Goal: Information Seeking & Learning: Learn about a topic

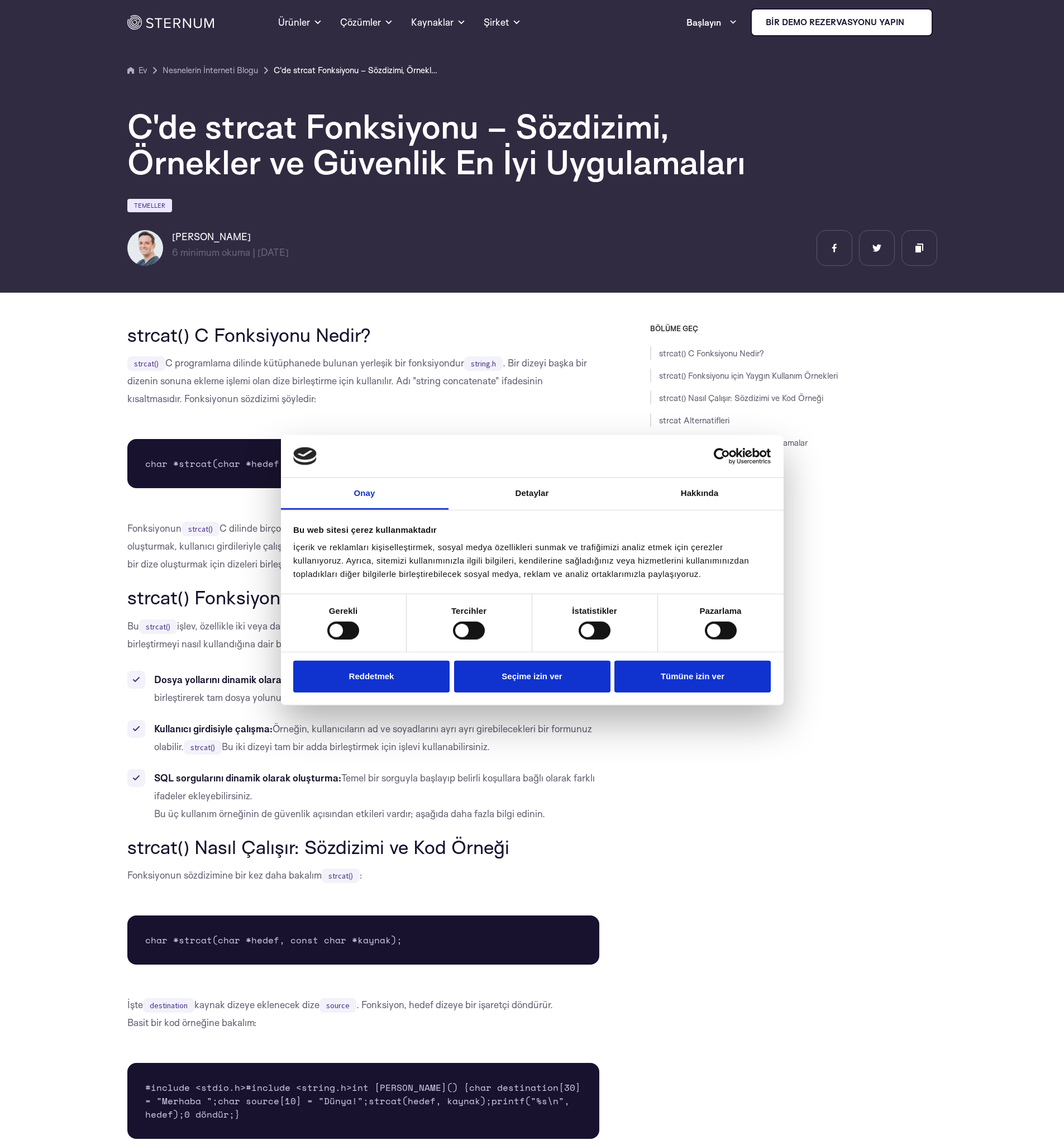
click at [427, 671] on button "Reddetmek" at bounding box center [371, 677] width 156 height 32
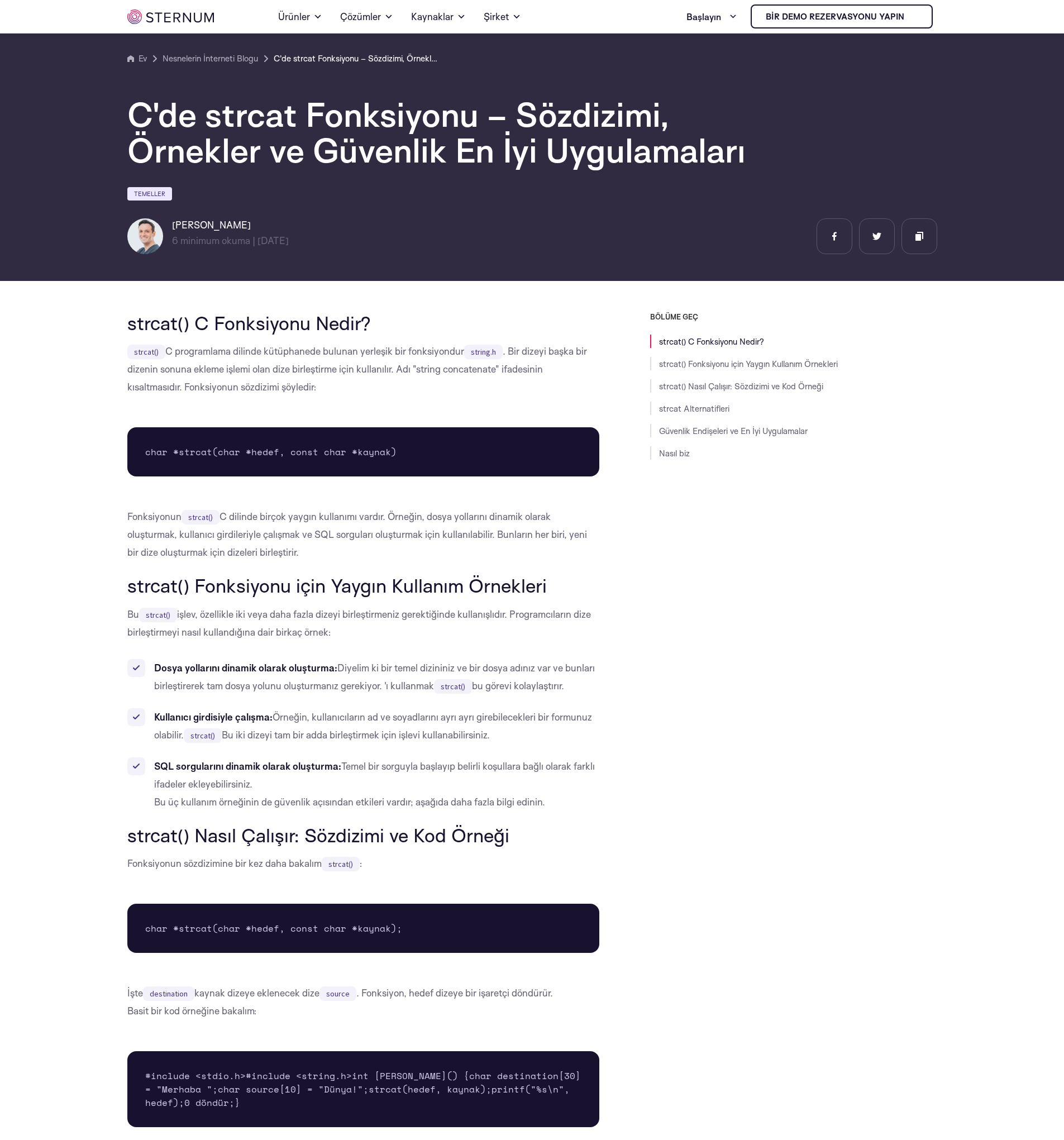
scroll to position [128, 0]
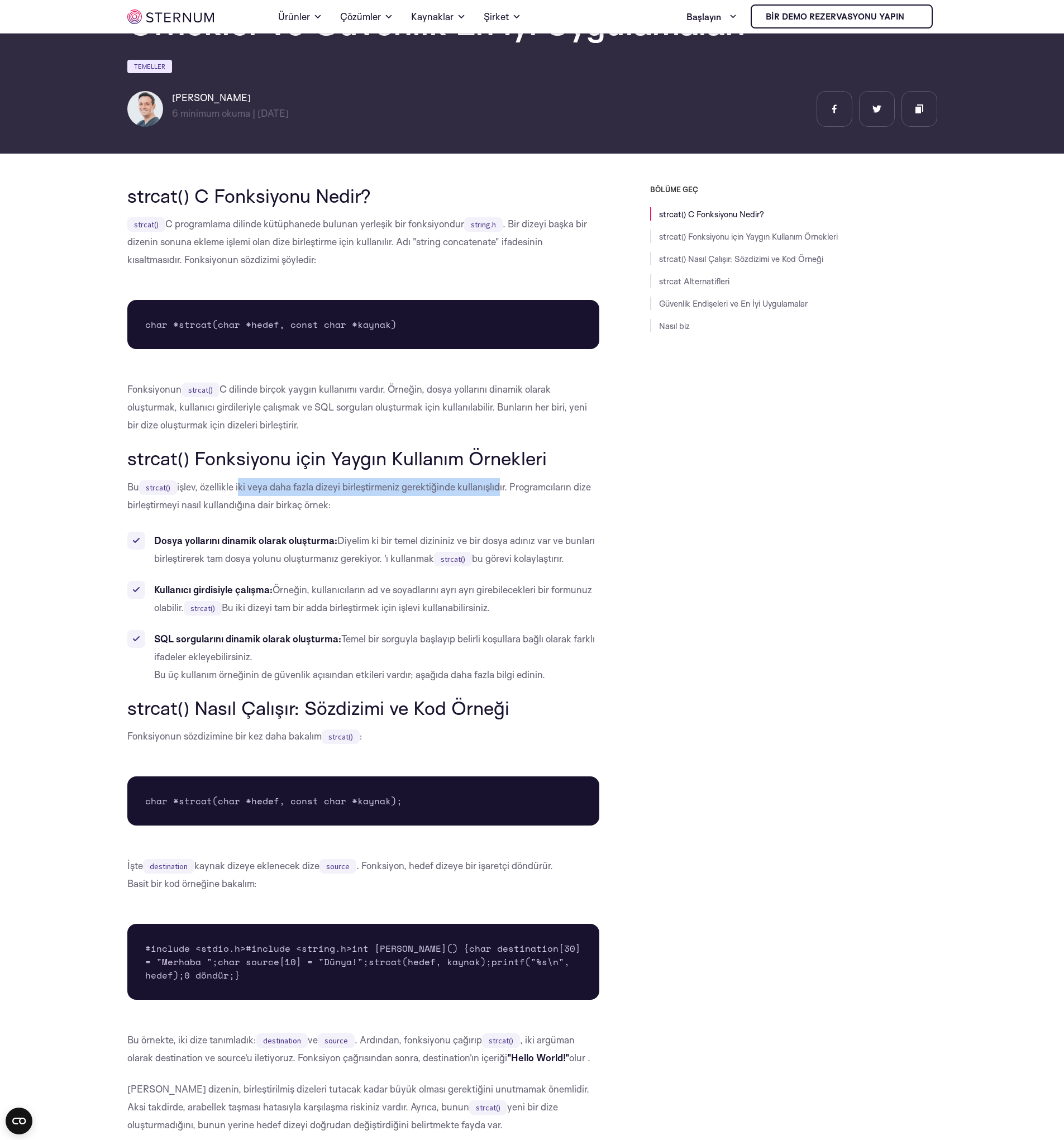
drag, startPoint x: 498, startPoint y: 486, endPoint x: 239, endPoint y: 493, distance: 259.1
click at [239, 493] on p "Bu strcat() işlev, özellikle iki veya daha fazla dizeyi birleştirmeniz gerektiğ…" at bounding box center [364, 496] width 473 height 36
drag, startPoint x: 310, startPoint y: 504, endPoint x: 270, endPoint y: 504, distance: 40.0
click at [270, 504] on font "işlev, özellikle iki veya daha fazla dizeyi birleştirmeniz gerektiğinde kullanı…" at bounding box center [359, 495] width 464 height 30
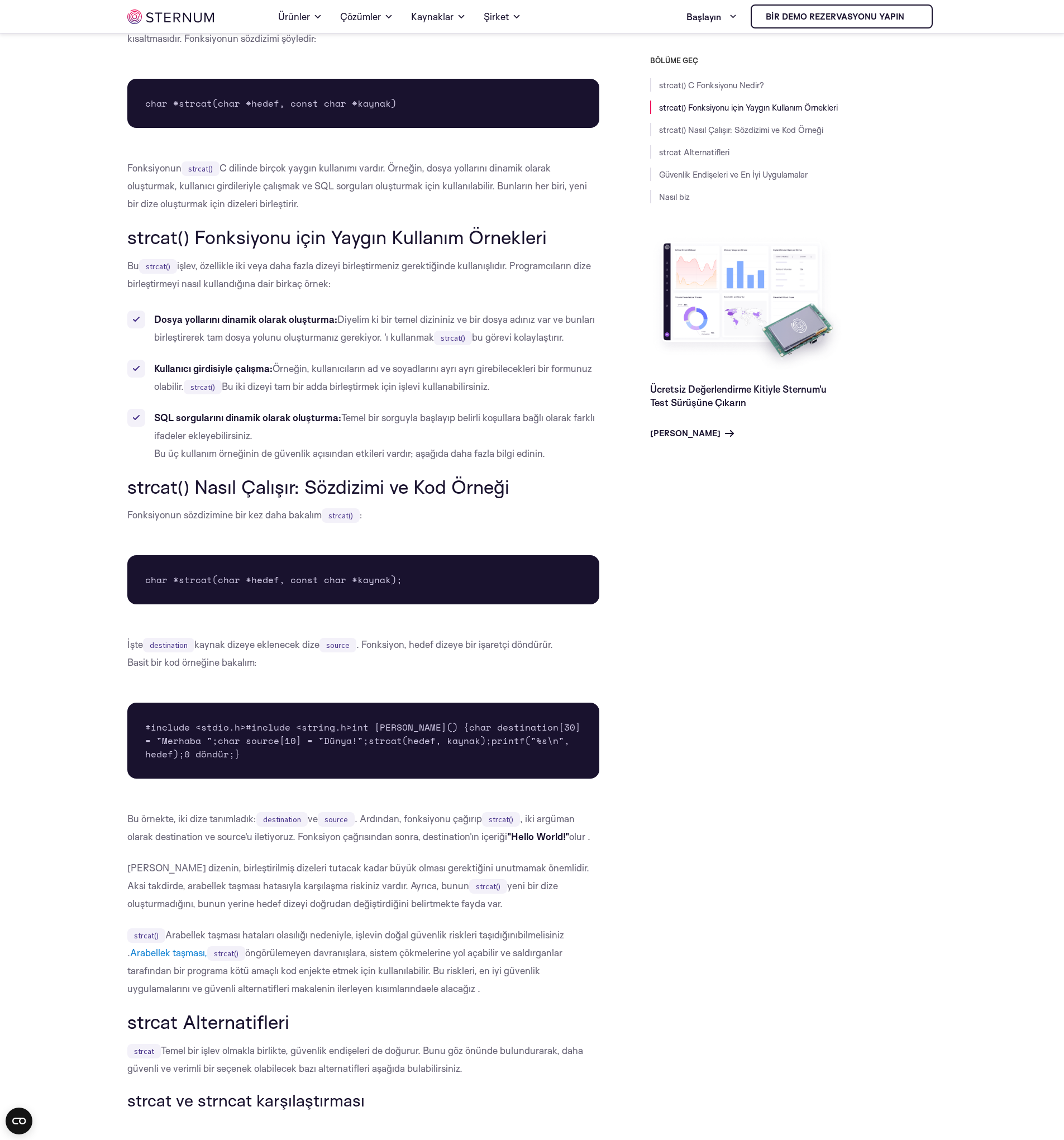
scroll to position [396, 0]
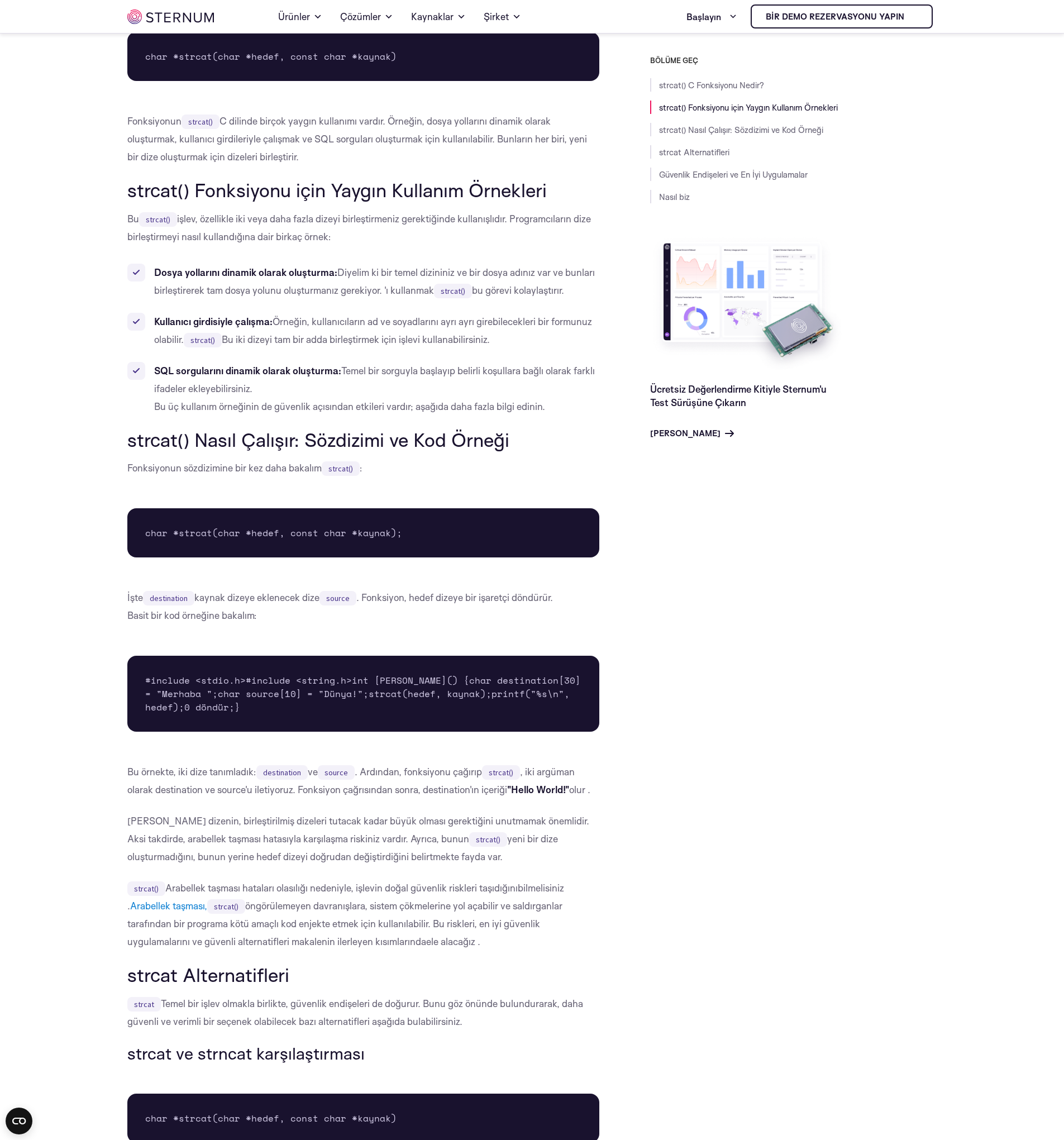
drag, startPoint x: 339, startPoint y: 720, endPoint x: 290, endPoint y: 724, distance: 49.2
click at [290, 700] on font "char destination[30] = "Merhaba ";" at bounding box center [365, 687] width 441 height 27
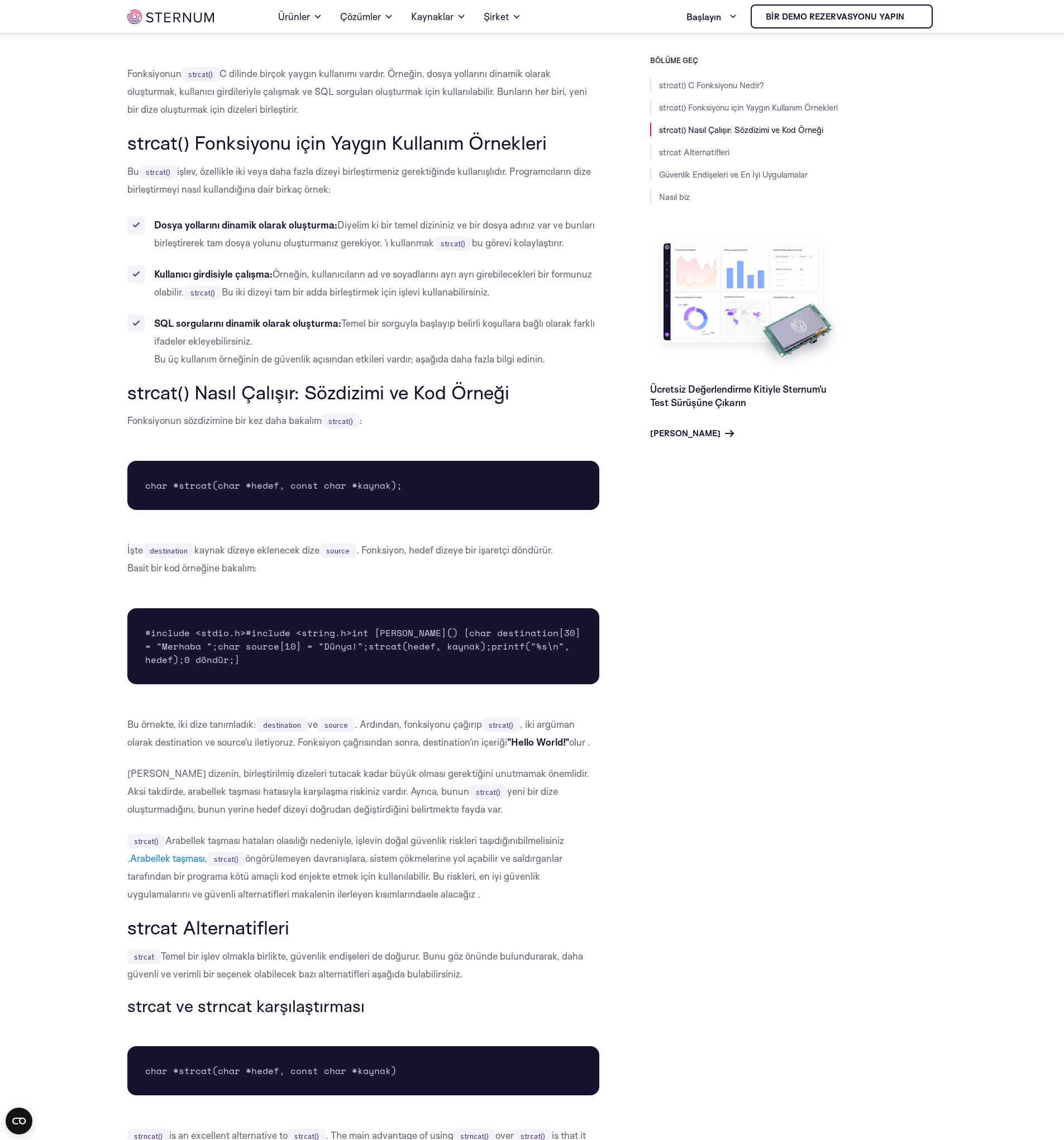
scroll to position [463, 0]
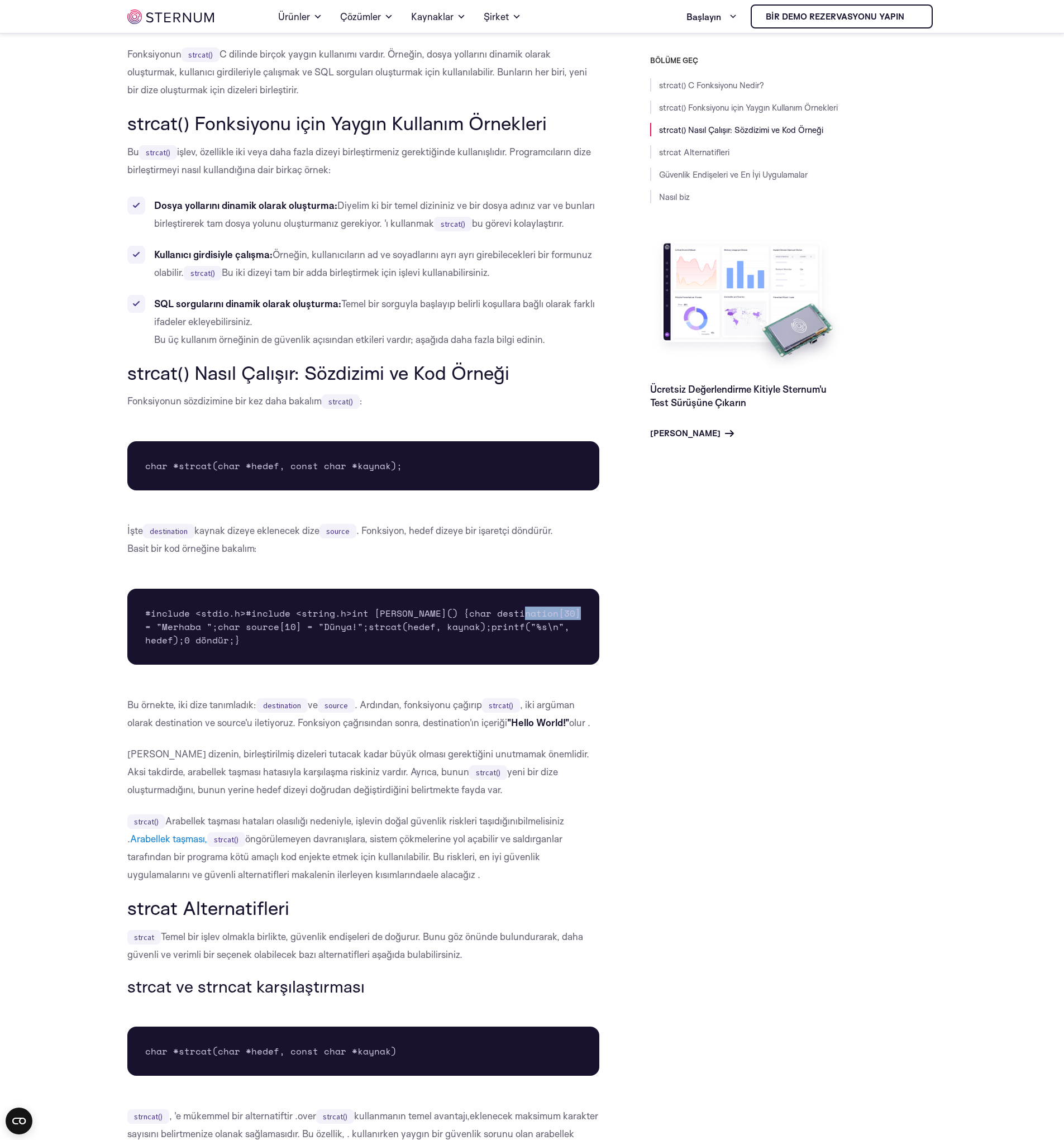
drag, startPoint x: 247, startPoint y: 655, endPoint x: 192, endPoint y: 660, distance: 55.2
click at [192, 660] on pre "#include <stdio.h> #include <string.h> int ana() { char destination[30] = "Merh…" at bounding box center [364, 626] width 473 height 76
drag, startPoint x: 219, startPoint y: 662, endPoint x: 193, endPoint y: 662, distance: 26.0
click at [218, 633] on font "char source[10] = "Dünya!";" at bounding box center [293, 626] width 151 height 14
drag, startPoint x: 231, startPoint y: 676, endPoint x: 217, endPoint y: 677, distance: 14.0
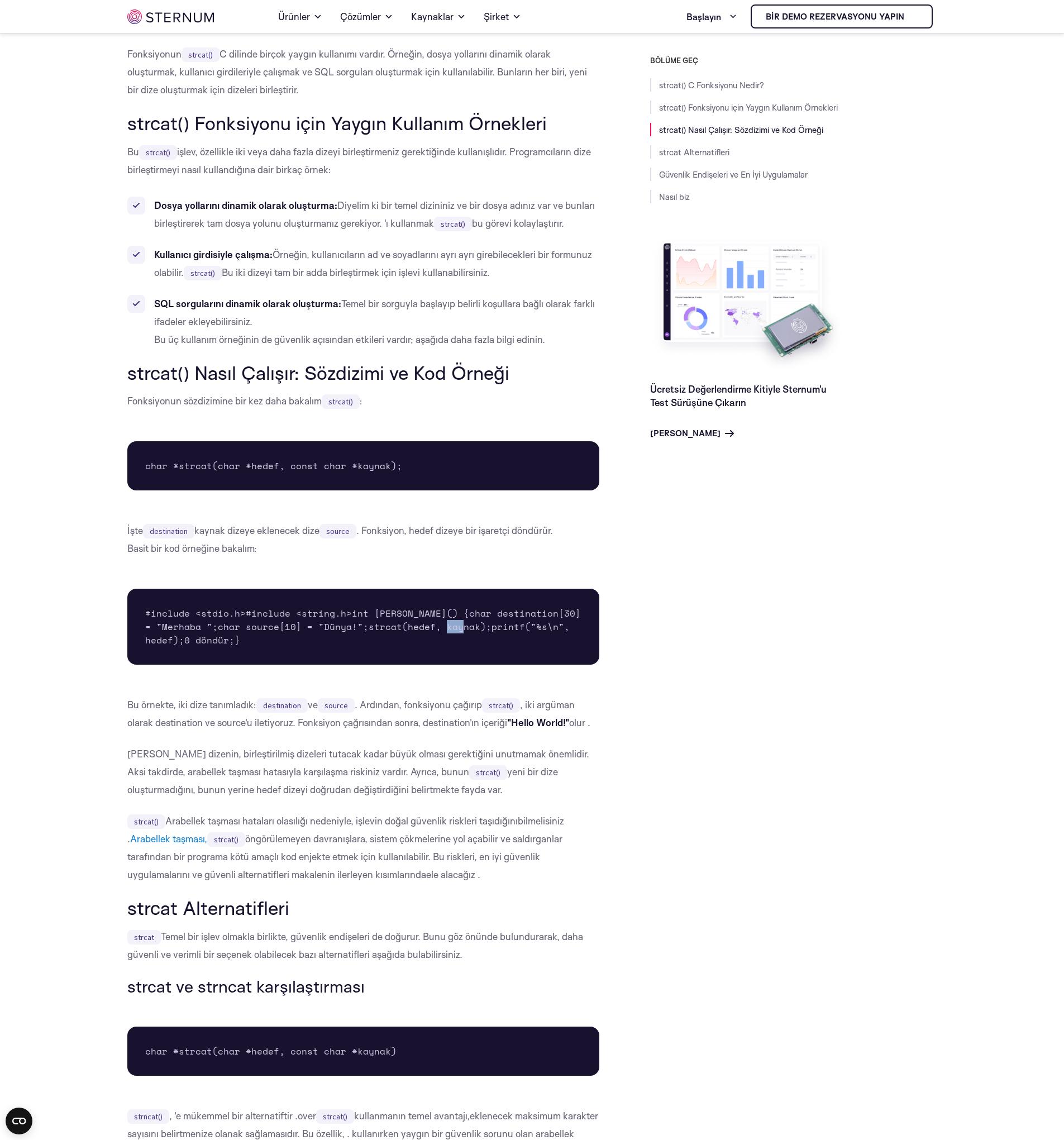
click at [368, 633] on font "strcat(hedef, kaynak);" at bounding box center [430, 626] width 123 height 14
drag, startPoint x: 270, startPoint y: 684, endPoint x: 233, endPoint y: 682, distance: 37.1
click at [368, 633] on font "strcat(hedef, kaynak);" at bounding box center [430, 626] width 123 height 14
drag, startPoint x: 221, startPoint y: 665, endPoint x: 189, endPoint y: 665, distance: 32.0
click at [218, 633] on font "char source[10] = "Dünya!";" at bounding box center [293, 626] width 151 height 14
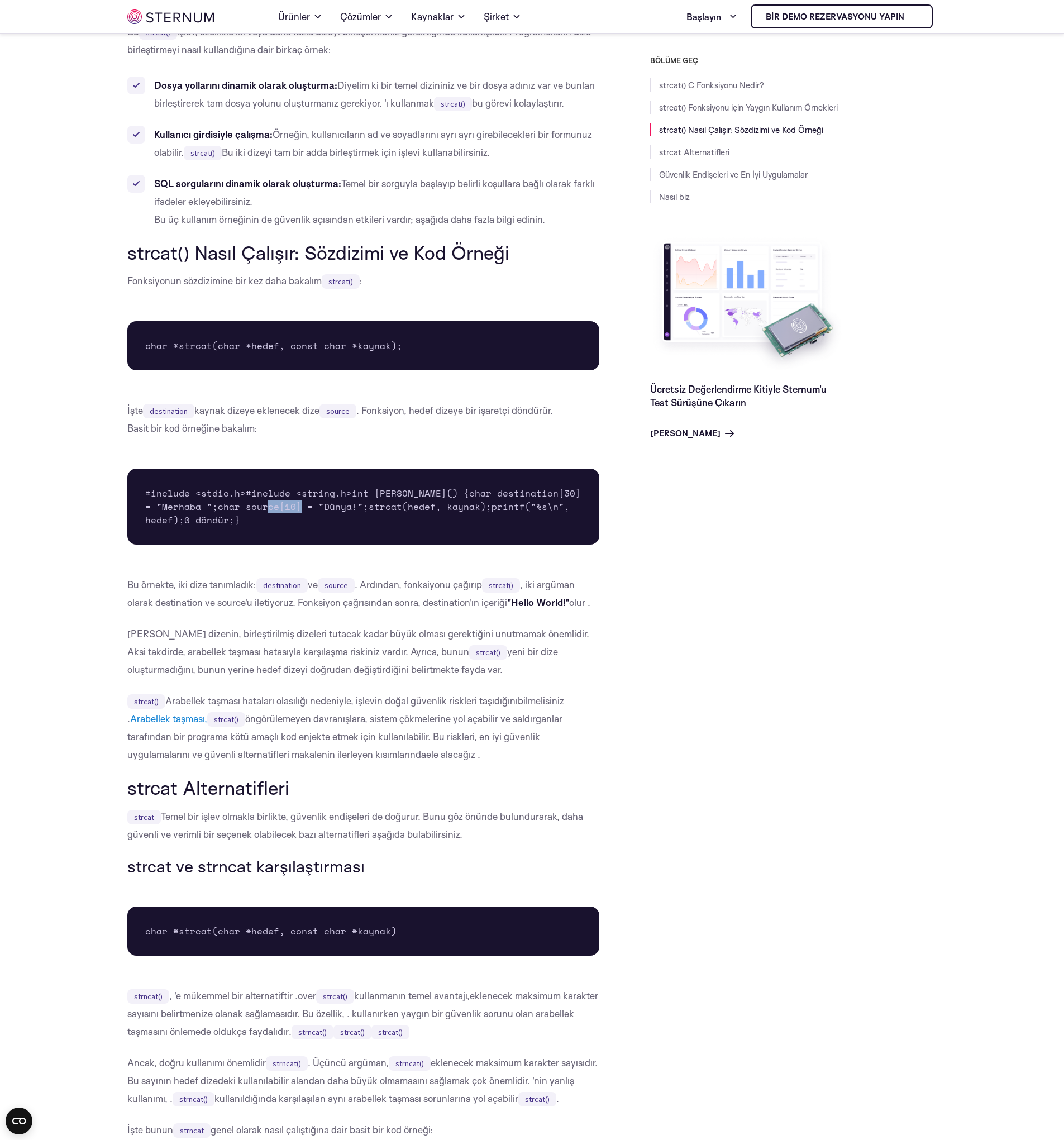
scroll to position [664, 0]
